Goal: Task Accomplishment & Management: Use online tool/utility

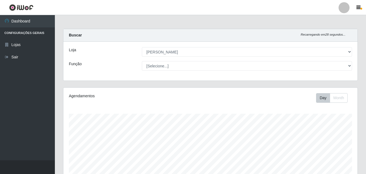
select select "402"
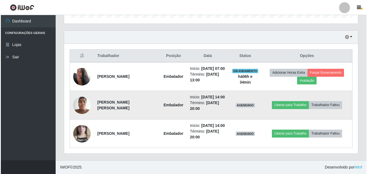
scroll to position [114, 294]
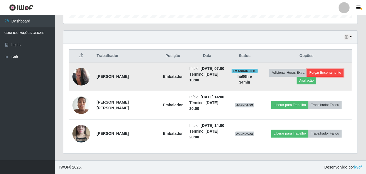
click at [326, 69] on button "Forçar Encerramento" at bounding box center [325, 73] width 37 height 8
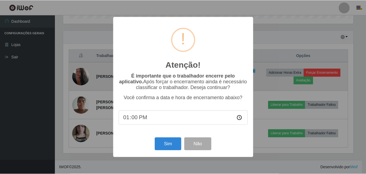
scroll to position [114, 291]
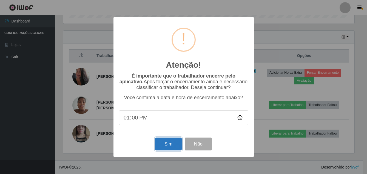
click at [170, 147] on button "Sim" at bounding box center [168, 144] width 27 height 13
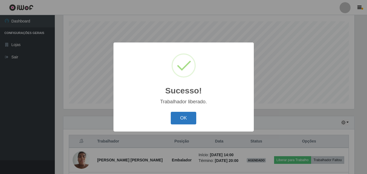
click at [186, 116] on button "OK" at bounding box center [184, 118] width 26 height 13
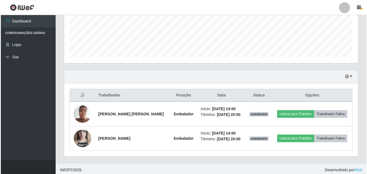
scroll to position [141, 0]
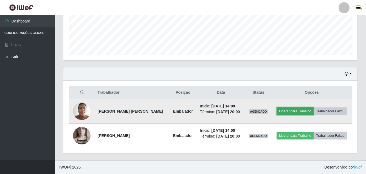
click at [293, 111] on button "Liberar para Trabalho" at bounding box center [295, 112] width 37 height 8
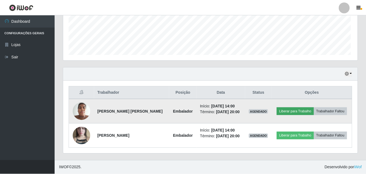
scroll to position [114, 291]
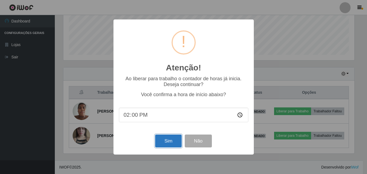
click at [171, 140] on button "Sim" at bounding box center [168, 141] width 27 height 13
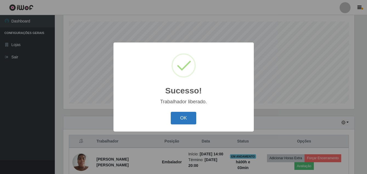
click at [182, 117] on button "OK" at bounding box center [184, 118] width 26 height 13
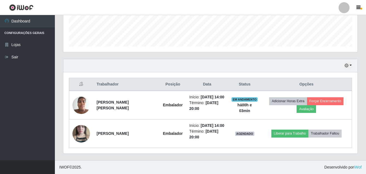
scroll to position [161, 0]
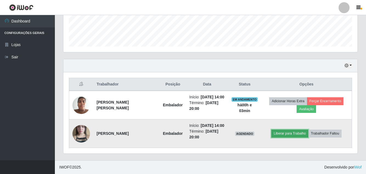
click at [288, 132] on button "Liberar para Trabalho" at bounding box center [289, 134] width 37 height 8
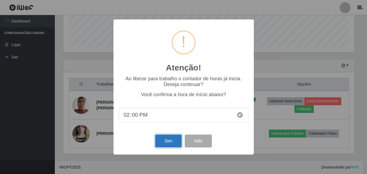
click at [170, 140] on button "Sim" at bounding box center [168, 141] width 27 height 13
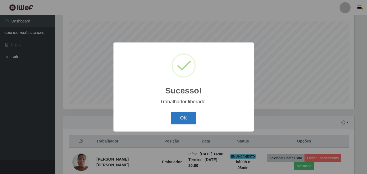
click at [189, 112] on button "OK" at bounding box center [184, 118] width 26 height 13
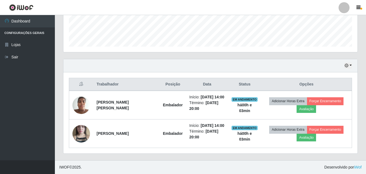
scroll to position [161, 0]
